Goal: Task Accomplishment & Management: Use online tool/utility

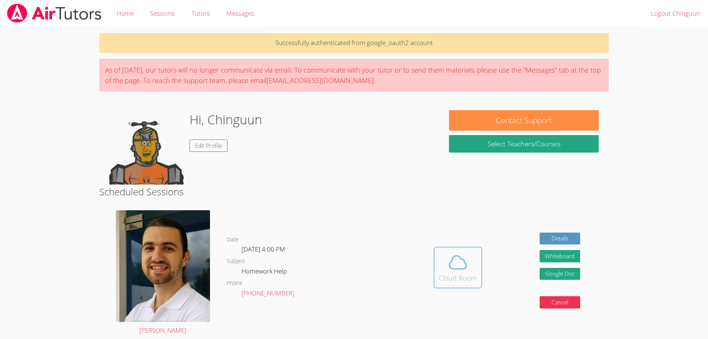
click at [463, 248] on button "Cloud Room" at bounding box center [458, 267] width 48 height 42
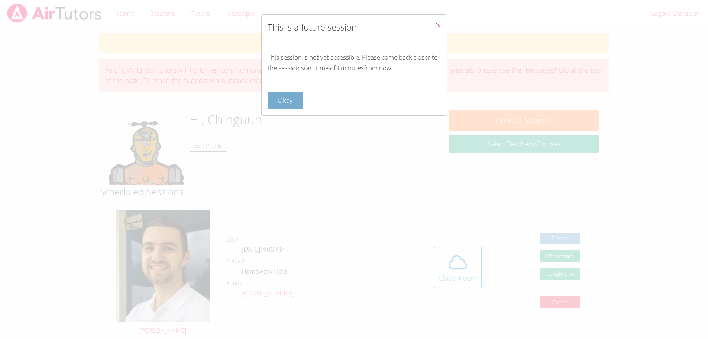
click at [282, 100] on button "Okay" at bounding box center [286, 100] width 36 height 17
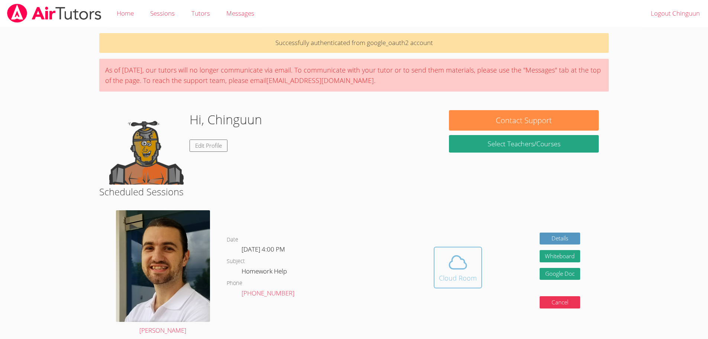
click at [456, 268] on icon at bounding box center [457, 262] width 17 height 13
click at [442, 268] on span at bounding box center [458, 262] width 38 height 21
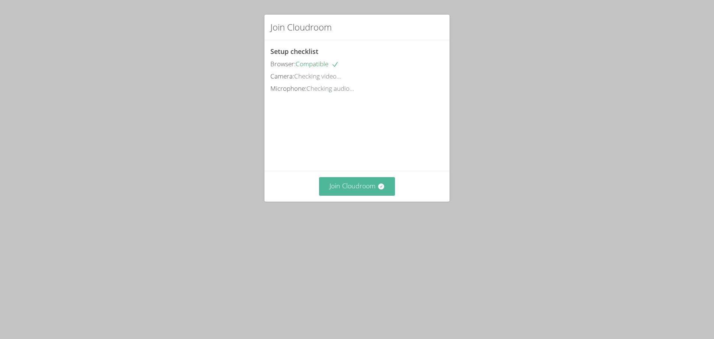
click at [360, 195] on button "Join Cloudroom" at bounding box center [357, 186] width 76 height 18
click at [351, 195] on button "Join Cloudroom" at bounding box center [357, 186] width 76 height 18
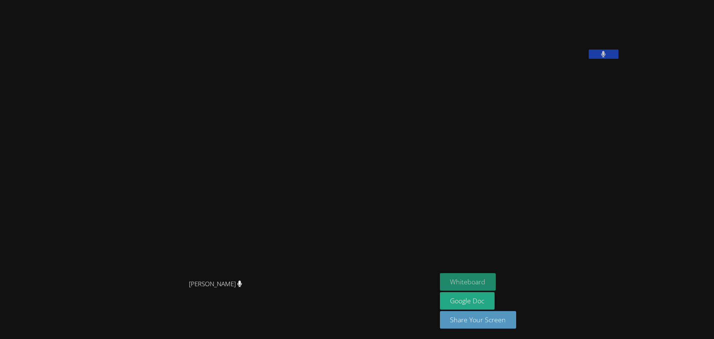
click at [493, 276] on button "Whiteboard" at bounding box center [468, 281] width 56 height 17
